Goal: Information Seeking & Learning: Learn about a topic

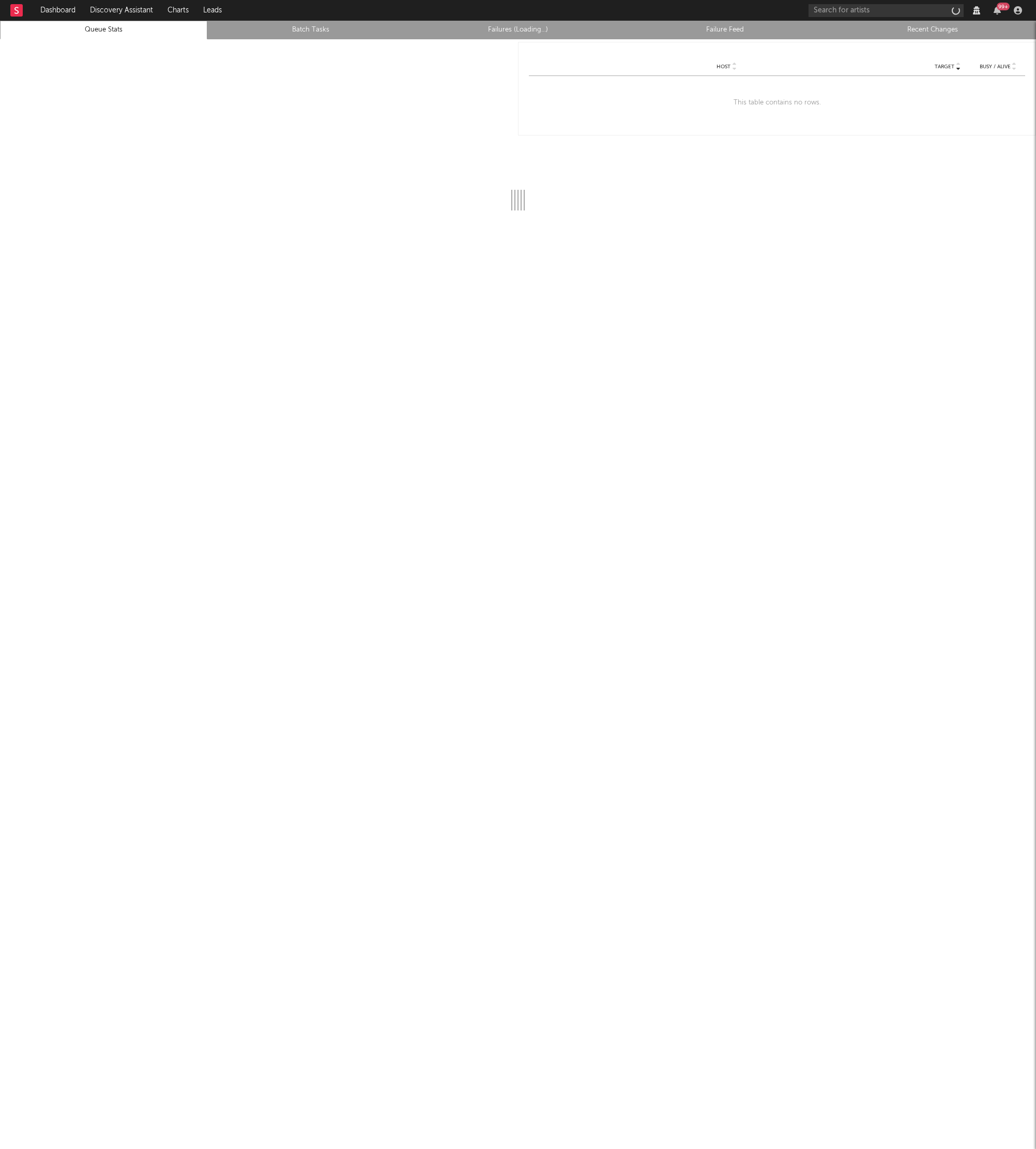
click at [18, 14] on rect at bounding box center [17, 10] width 13 height 13
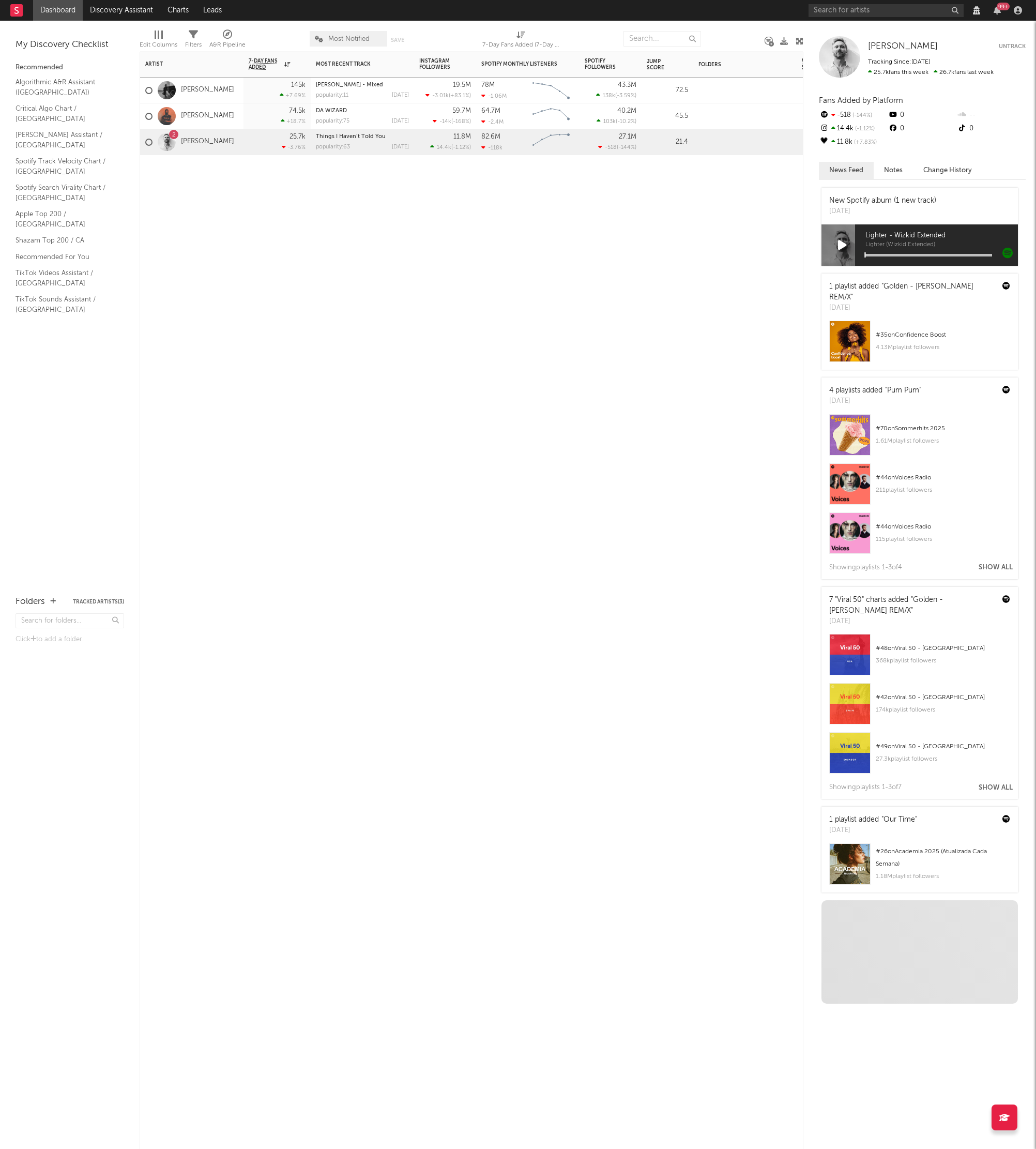
click at [218, 516] on div "Artist Notifications 7-Day Fans Added WoW % Change Most Recent Track Popularity…" at bounding box center [471, 600] width 664 height 1097
click at [197, 140] on link "[PERSON_NAME]" at bounding box center [207, 142] width 54 height 9
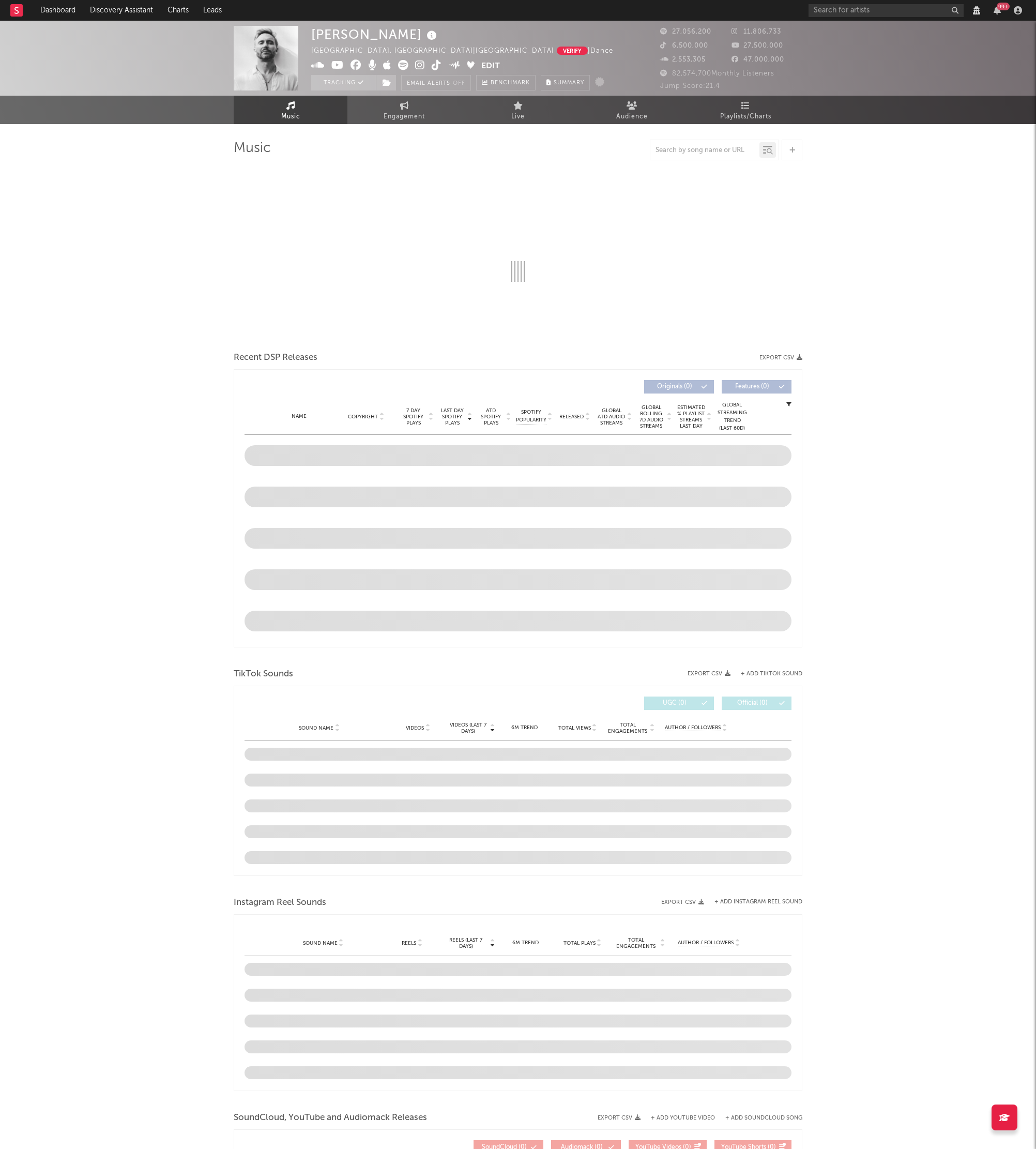
select select "View all"
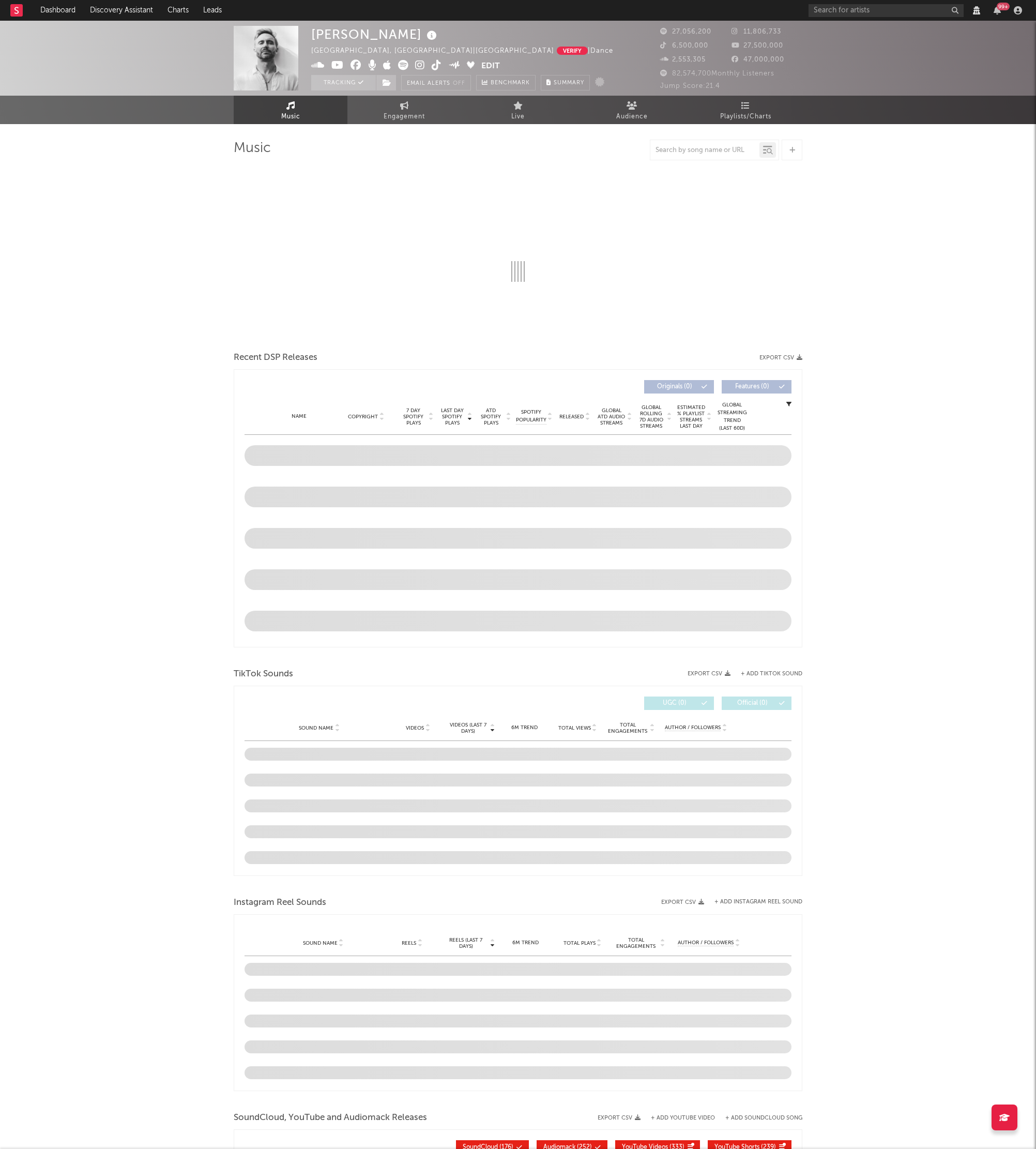
select select "6m"
select select "View all"
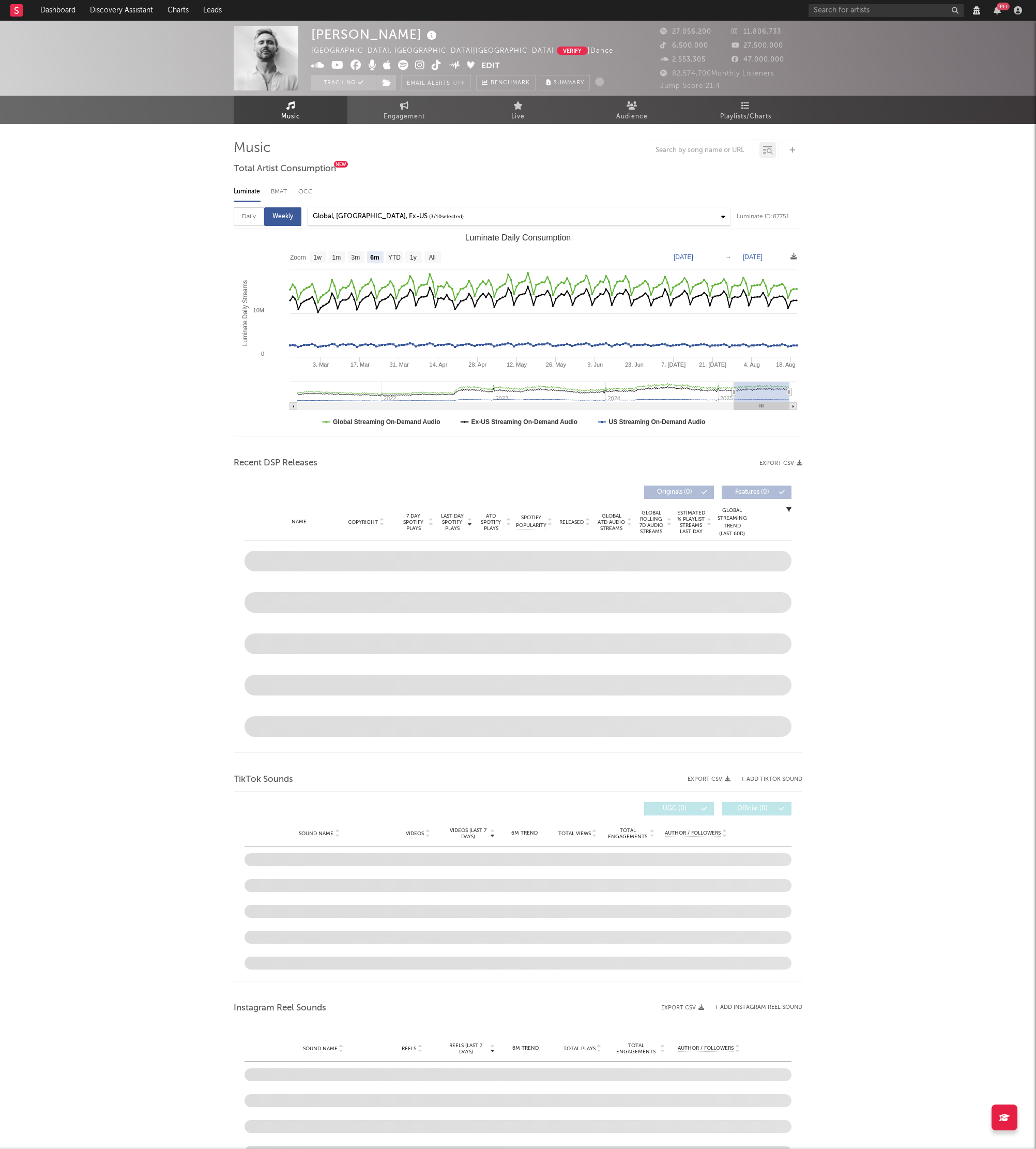
click at [855, 252] on div "[PERSON_NAME] [GEOGRAPHIC_DATA], [GEOGRAPHIC_DATA] | [GEOGRAPHIC_DATA] Verify |…" at bounding box center [518, 908] width 1036 height 1775
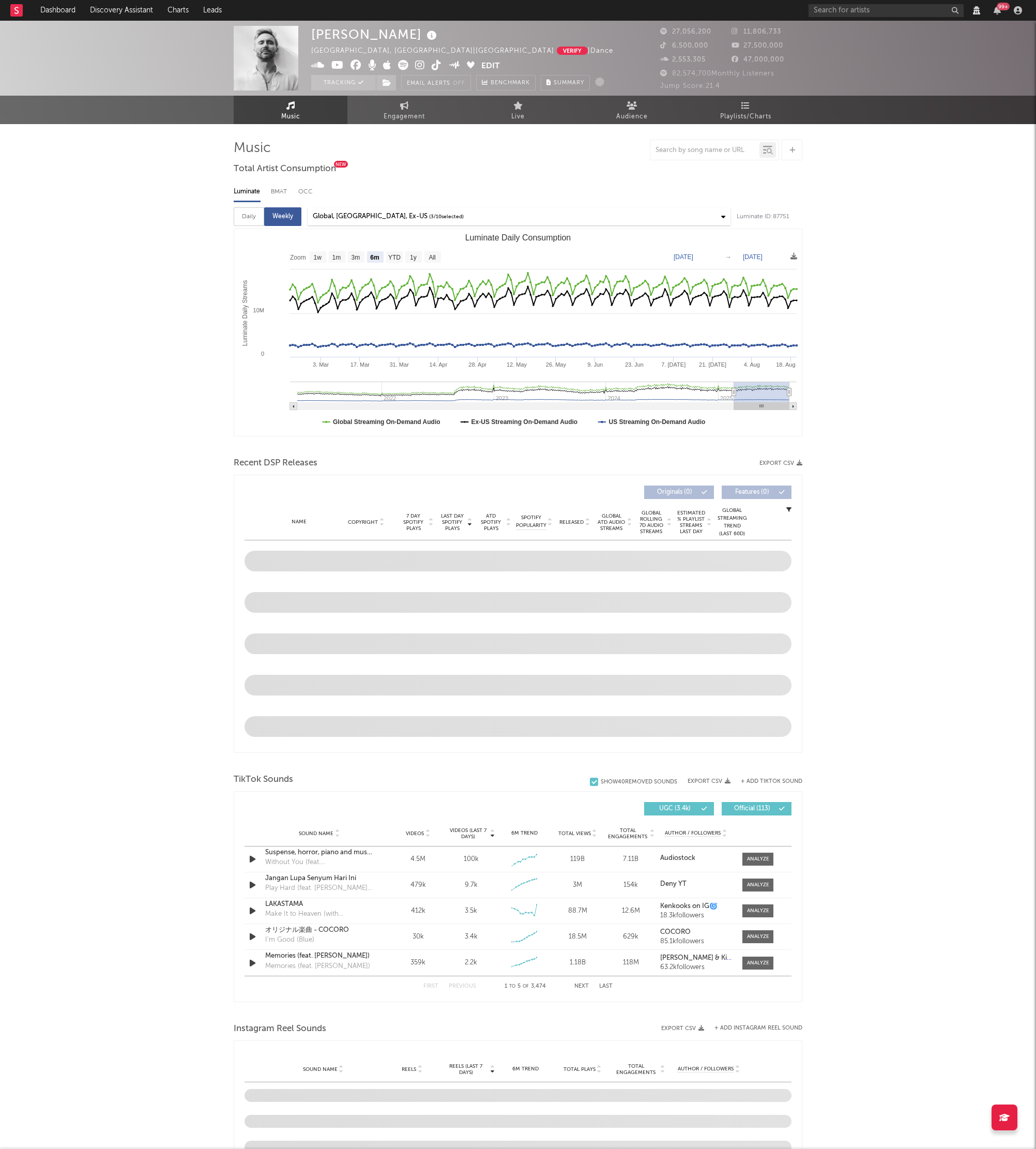
select select "View all"
select select "6m"
select select "View all"
select select "6m"
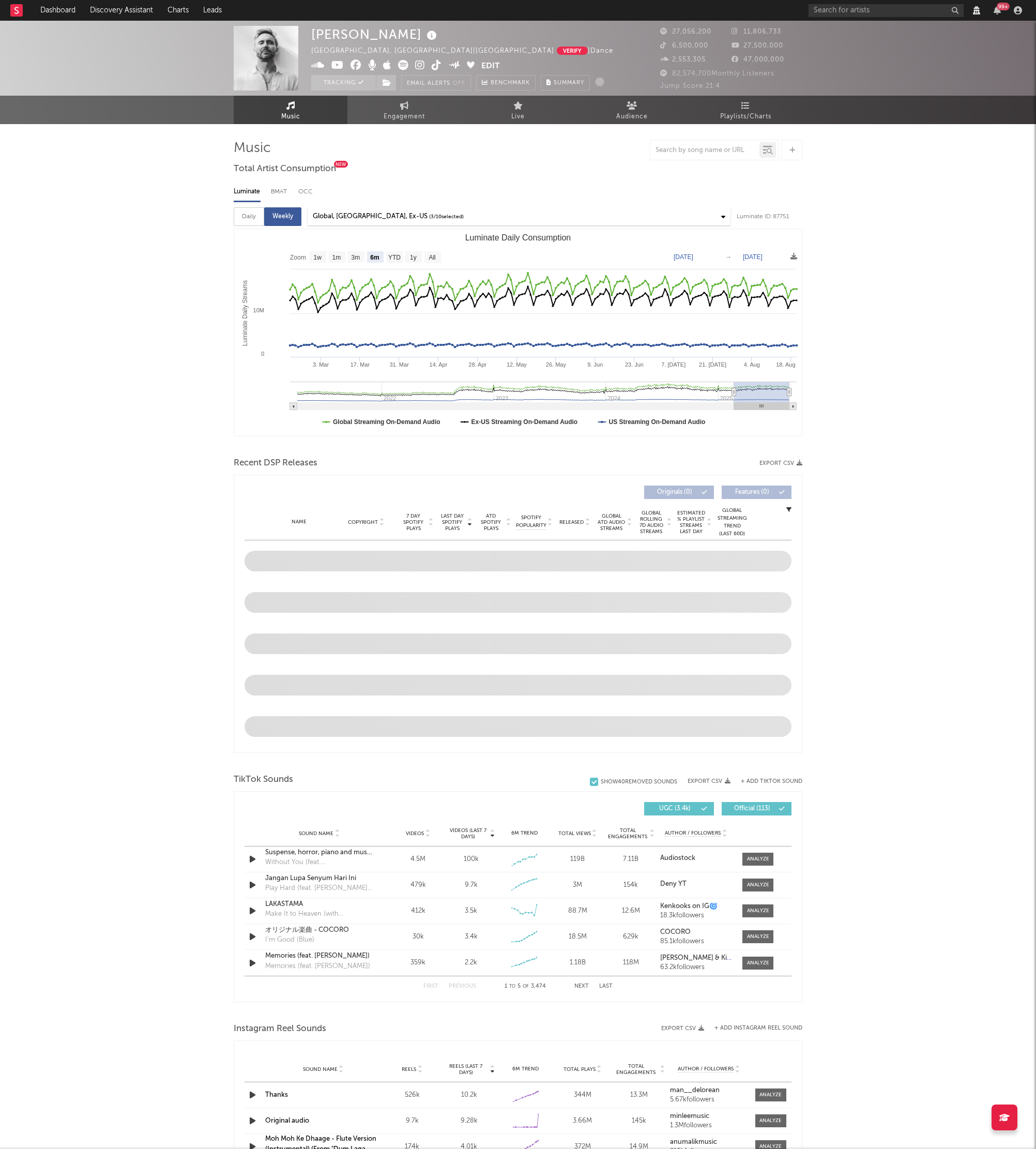
select select "View all"
select select "6m"
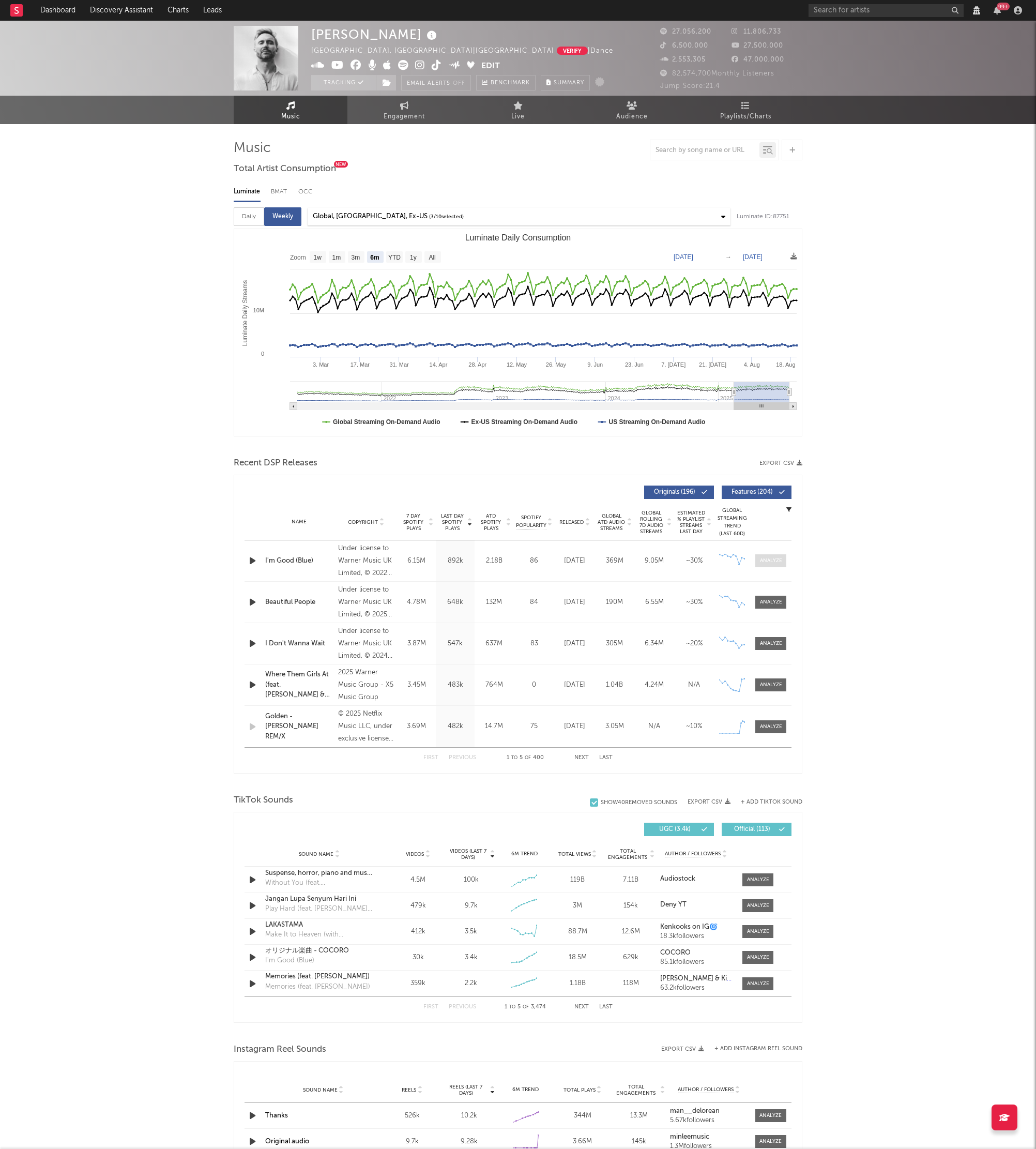
click at [773, 559] on div at bounding box center [771, 560] width 22 height 7
select select "View all"
select select "6m"
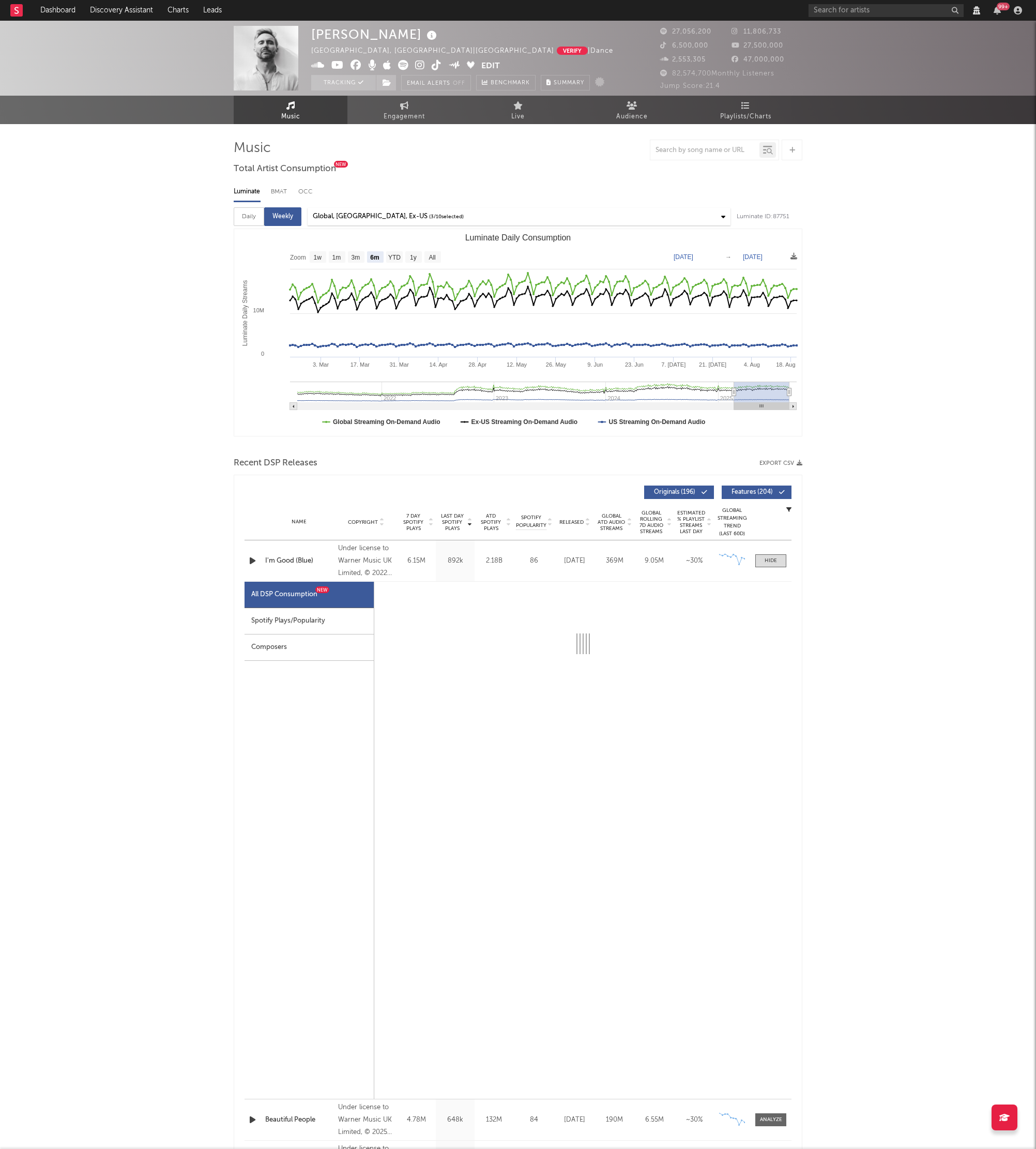
click at [283, 648] on div "Composers" at bounding box center [309, 648] width 130 height 26
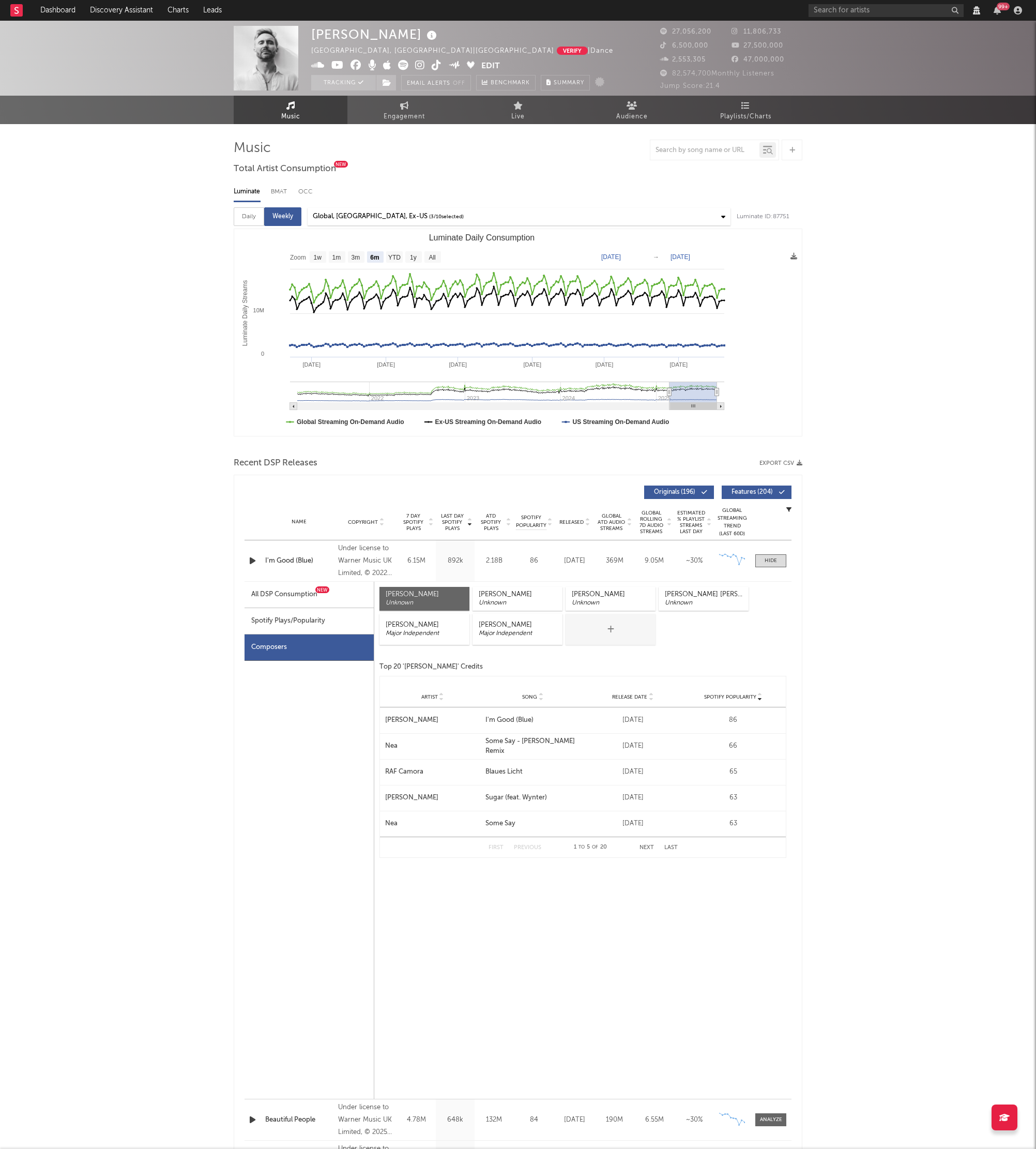
select select "View all"
select select "6m"
